Goal: Find specific page/section: Find specific page/section

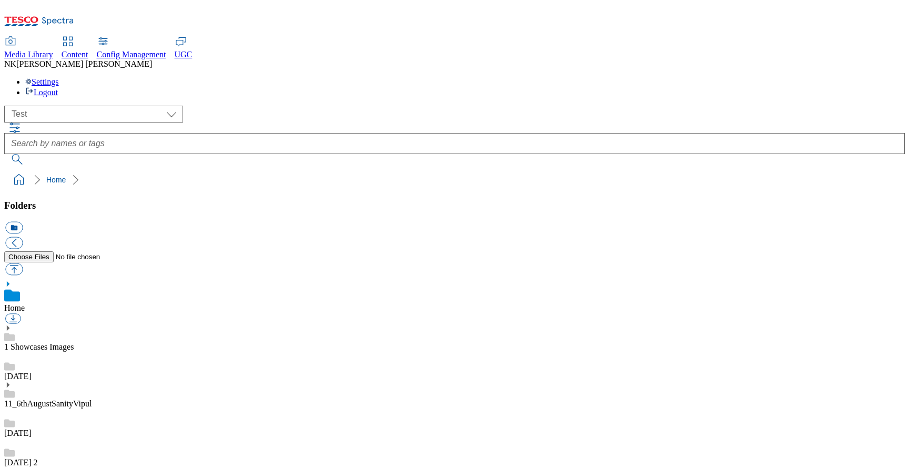
scroll to position [2, 0]
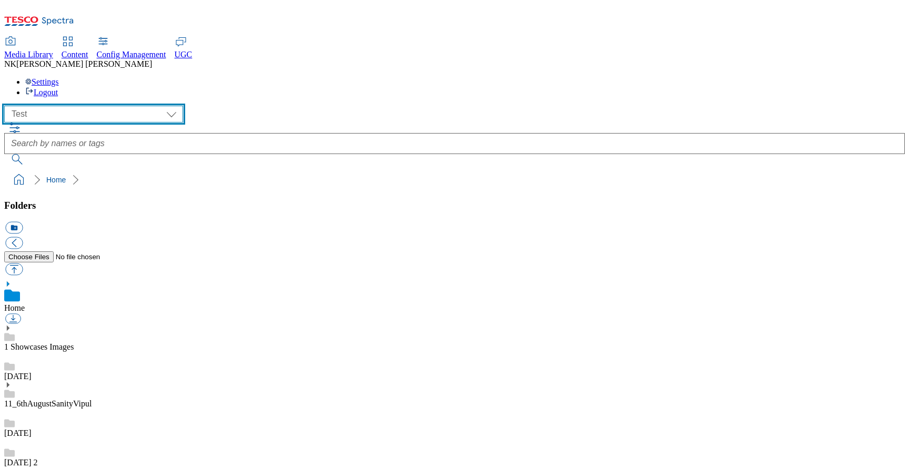
click at [69, 106] on select "All all Clubcard Boost UK Clubcard Marketing Clubcard ROI clubcard-boost-uk clu…" at bounding box center [93, 114] width 179 height 17
click at [49, 106] on select "All all Clubcard Boost UK Clubcard Marketing Clubcard ROI clubcard-boost-uk clu…" at bounding box center [93, 114] width 179 height 17
select select "flare-ghs-mktg"
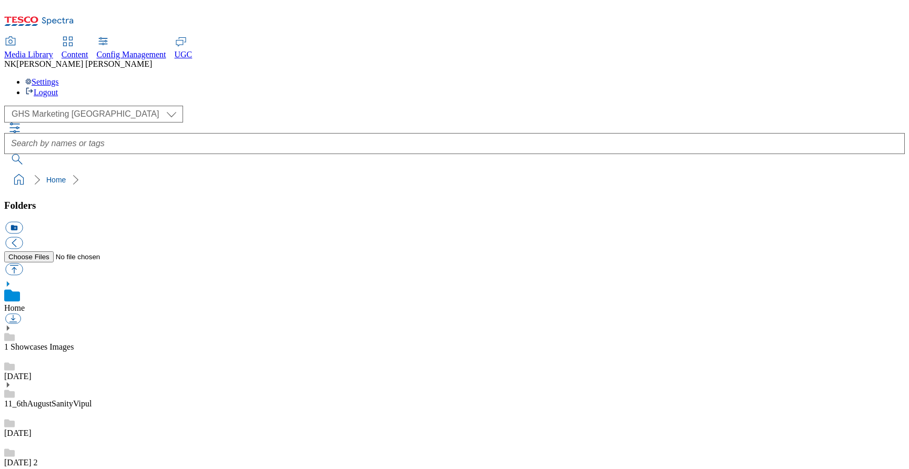
click at [196, 170] on ol "Home" at bounding box center [458, 180] width 894 height 20
click at [207, 106] on div "( optional ) All all Clubcard Boost UK Clubcard Marketing Clubcard ROI clubcard…" at bounding box center [454, 114] width 900 height 17
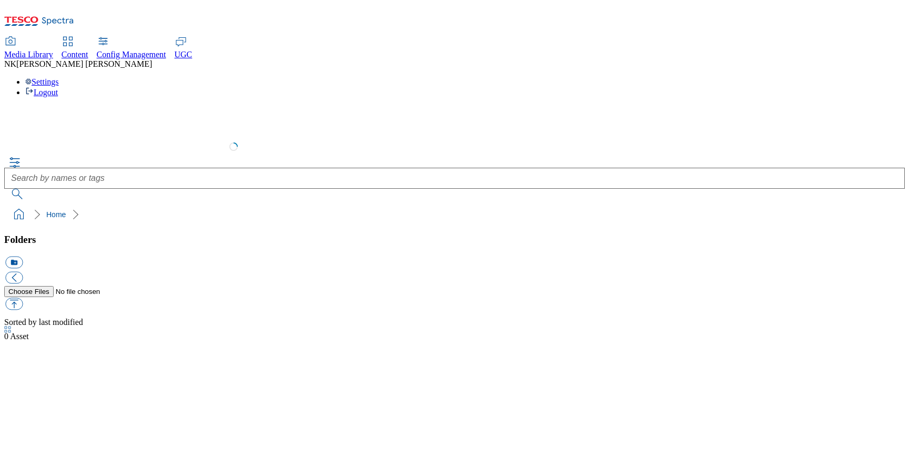
select select "flare-ghs-mktg"
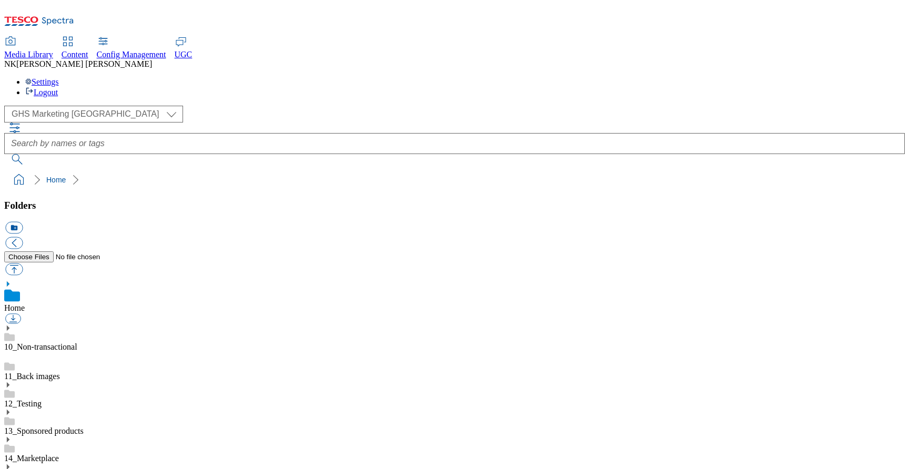
scroll to position [1, 0]
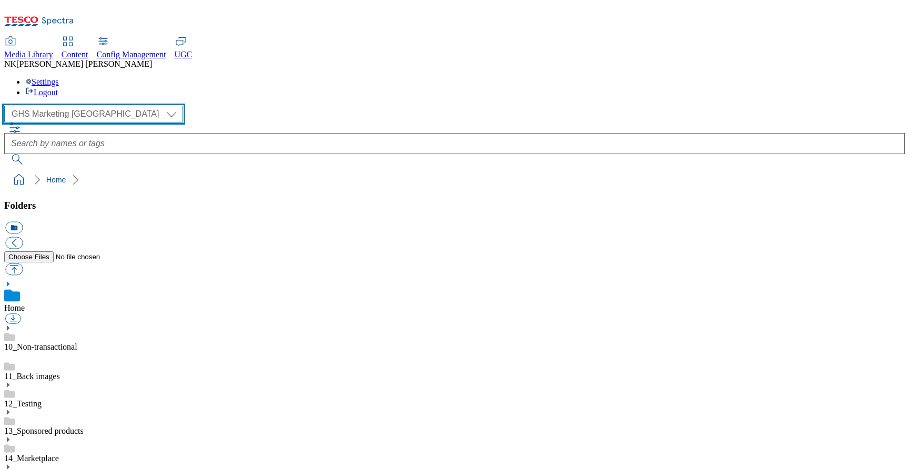
click at [79, 106] on select "All all Clubcard Boost UK Clubcard Marketing Clubcard ROI clubcard-boost-uk clu…" at bounding box center [93, 114] width 179 height 17
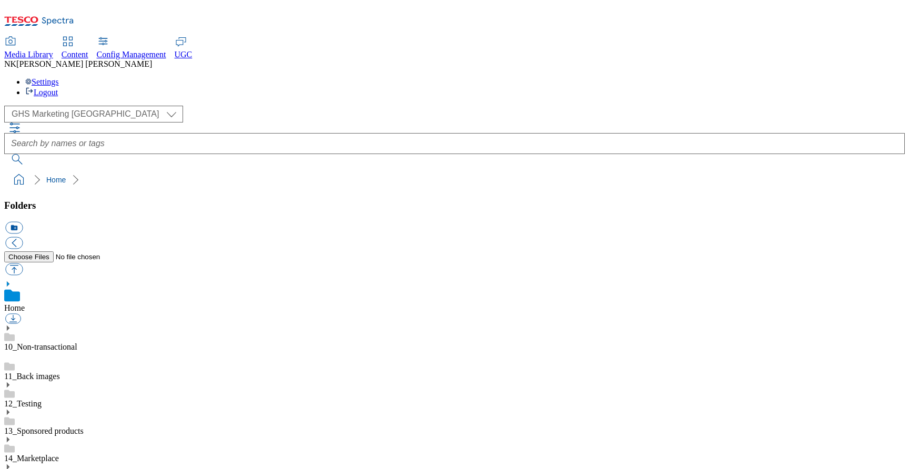
click at [224, 106] on div "( optional ) All all Clubcard Boost UK Clubcard Marketing Clubcard ROI clubcard…" at bounding box center [454, 114] width 900 height 17
click at [200, 106] on div "( optional ) All all Clubcard Boost UK Clubcard Marketing Clubcard ROI clubcard…" at bounding box center [454, 114] width 900 height 17
click at [181, 106] on div "( optional ) All all Clubcard Boost UK Clubcard Marketing Clubcard ROI clubcard…" at bounding box center [454, 148] width 900 height 84
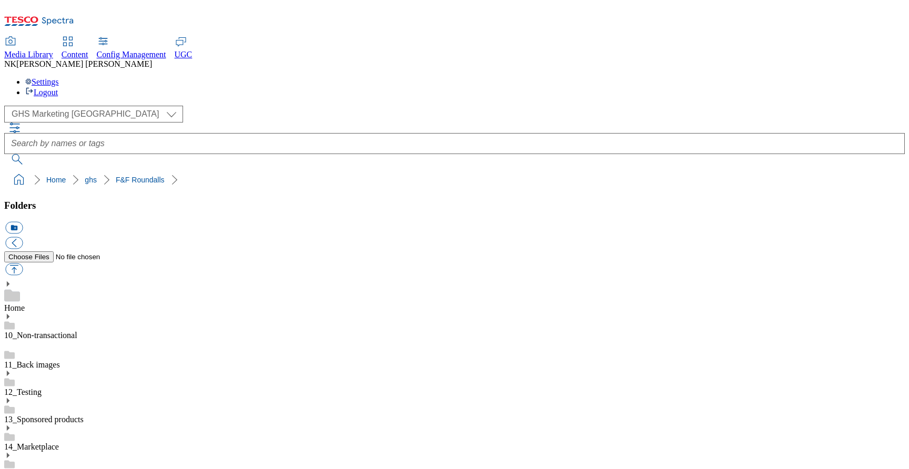
click at [217, 106] on div "( optional ) All all Clubcard Boost UK Clubcard Marketing Clubcard ROI clubcard…" at bounding box center [454, 114] width 900 height 17
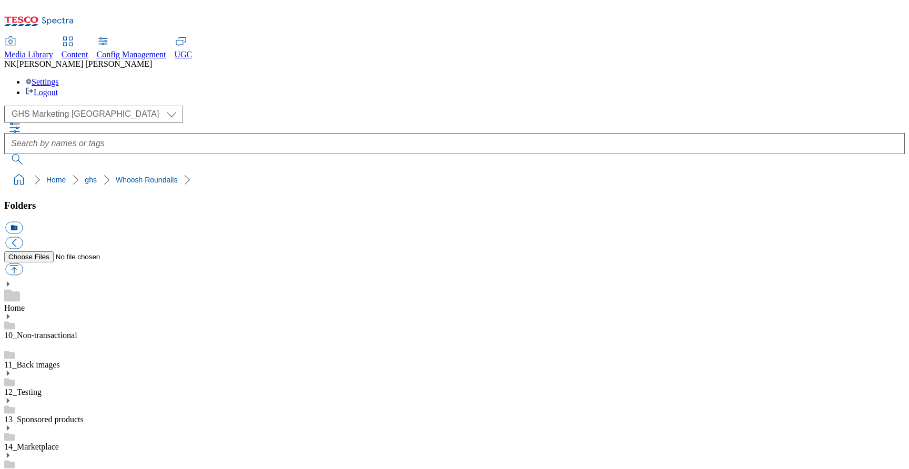
scroll to position [601, 0]
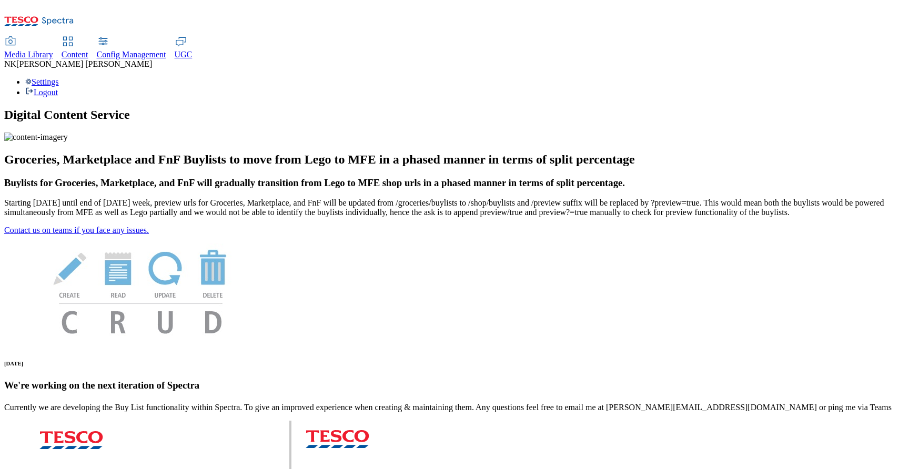
click at [53, 50] on span "Media Library" at bounding box center [28, 54] width 49 height 9
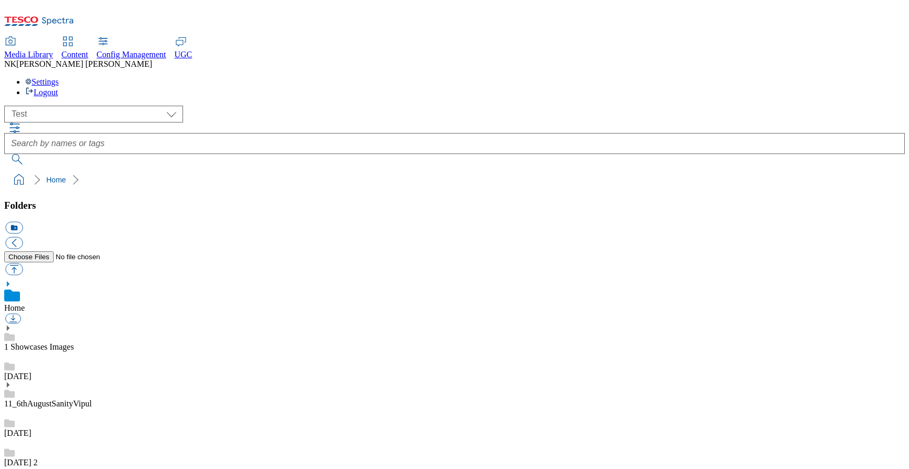
scroll to position [366, 0]
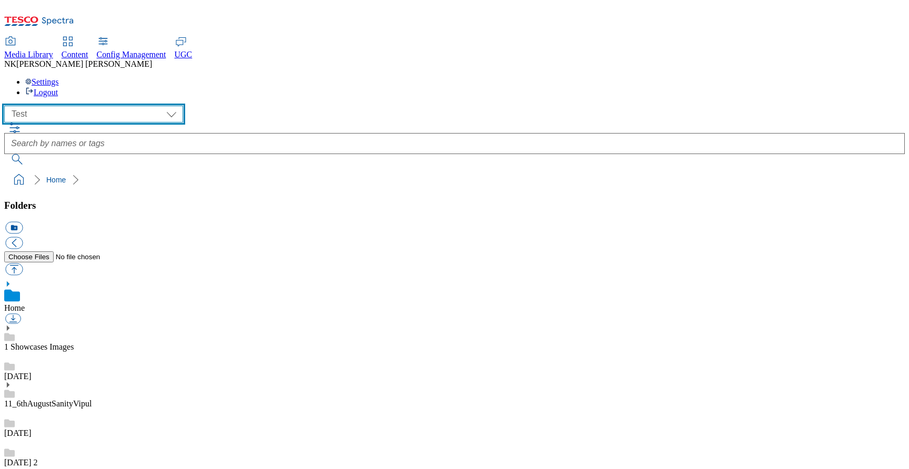
click at [52, 106] on select "All all Clubcard Boost UK Clubcard Marketing Clubcard ROI clubcard-boost-uk clu…" at bounding box center [93, 114] width 179 height 17
select select "flare-ghs-mktg"
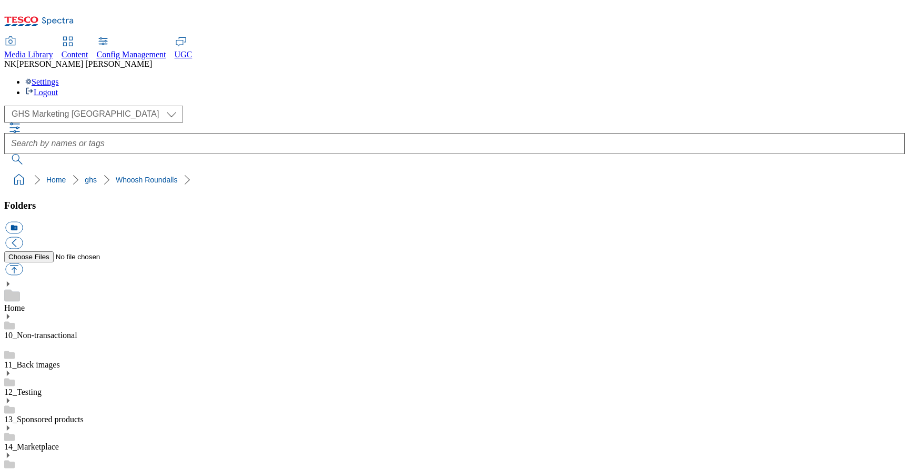
scroll to position [428, 0]
click at [299, 170] on ol "Home ghs ROI Roundalls" at bounding box center [458, 180] width 894 height 20
